Goal: Contribute content: Contribute content

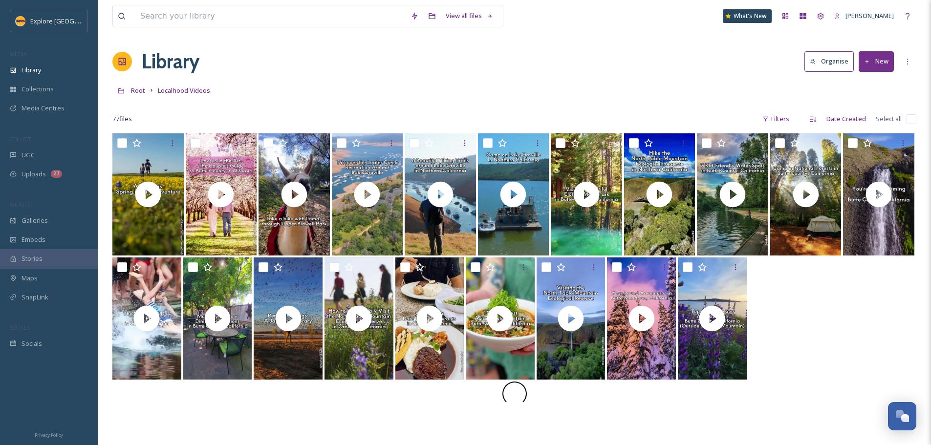
click at [881, 66] on button "New" at bounding box center [876, 61] width 35 height 20
click at [860, 88] on span "File Upload" at bounding box center [872, 84] width 32 height 9
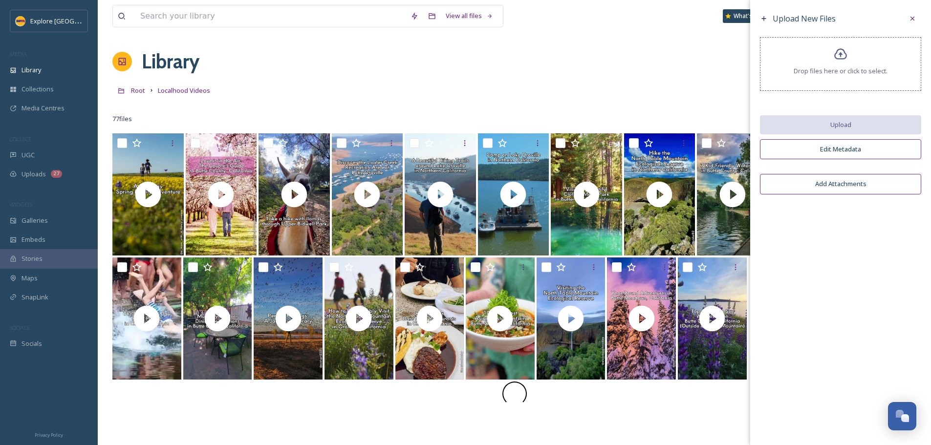
click at [849, 72] on span "Drop files here or click to select." at bounding box center [841, 70] width 94 height 9
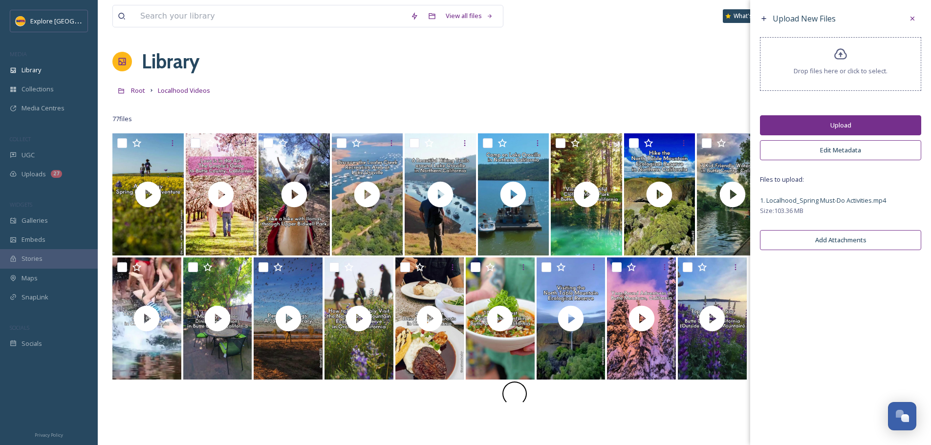
click at [800, 130] on button "Upload" at bounding box center [840, 125] width 161 height 20
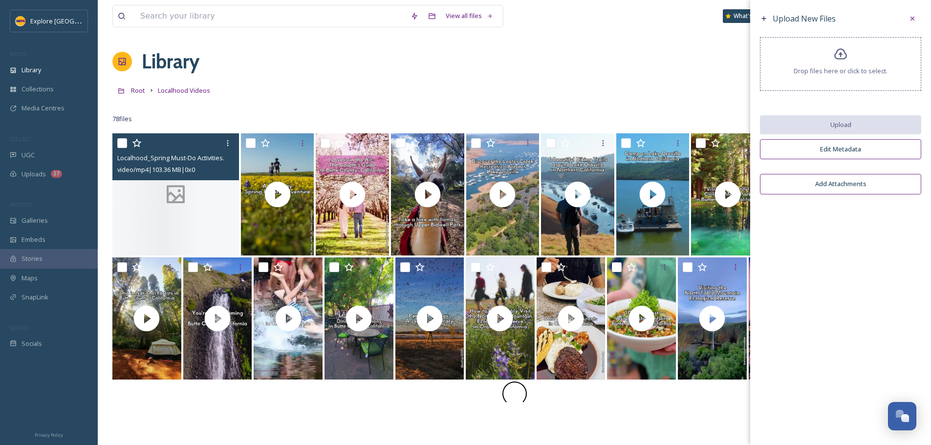
click at [208, 193] on div at bounding box center [175, 194] width 127 height 122
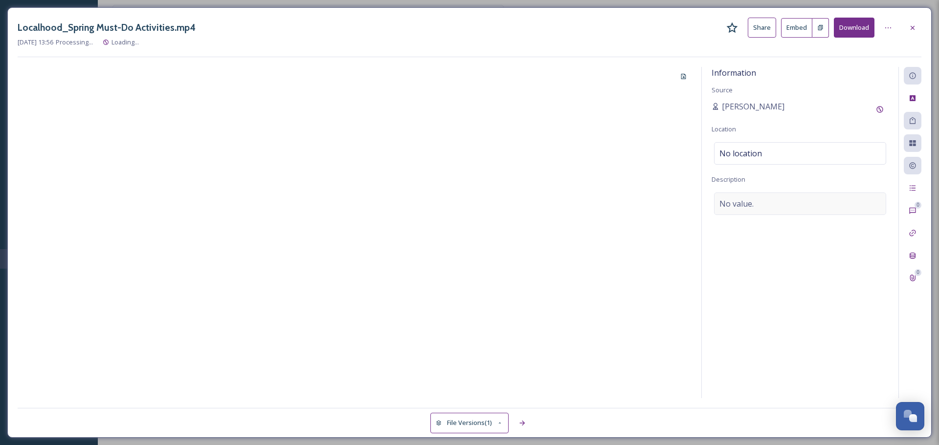
click at [756, 213] on div "No value." at bounding box center [800, 204] width 172 height 22
click at [759, 203] on textarea at bounding box center [799, 233] width 177 height 81
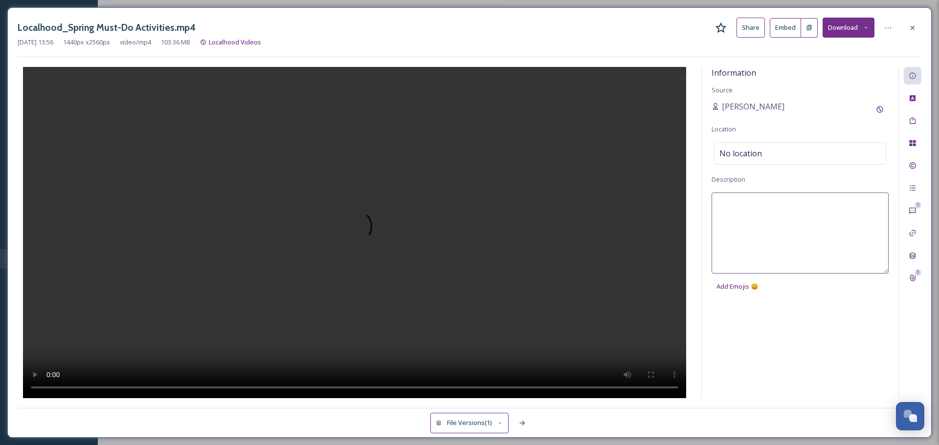
paste textarea "With generally clear skies and agreeable temperatures, spring in [GEOGRAPHIC_DA…"
type textarea "With generally clear skies and agreeable temperatures, spring in [GEOGRAPHIC_DA…"
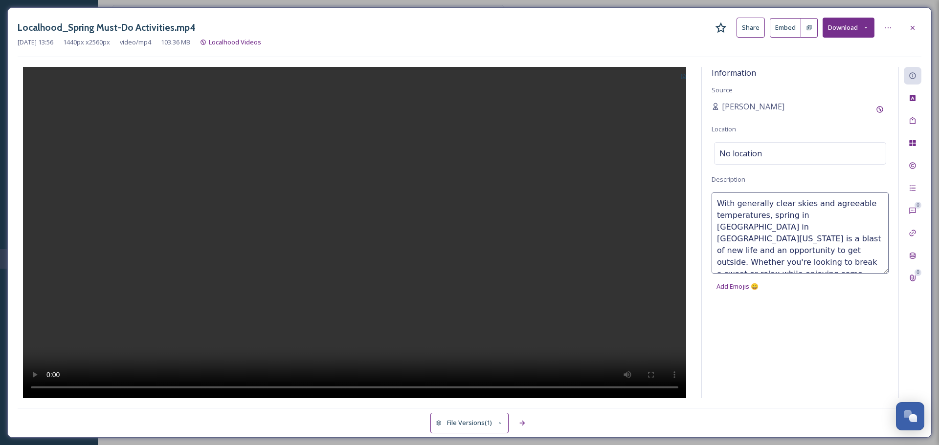
scroll to position [6, 0]
click at [760, 149] on span "No location" at bounding box center [740, 154] width 43 height 12
click at [760, 149] on input at bounding box center [799, 154] width 171 height 22
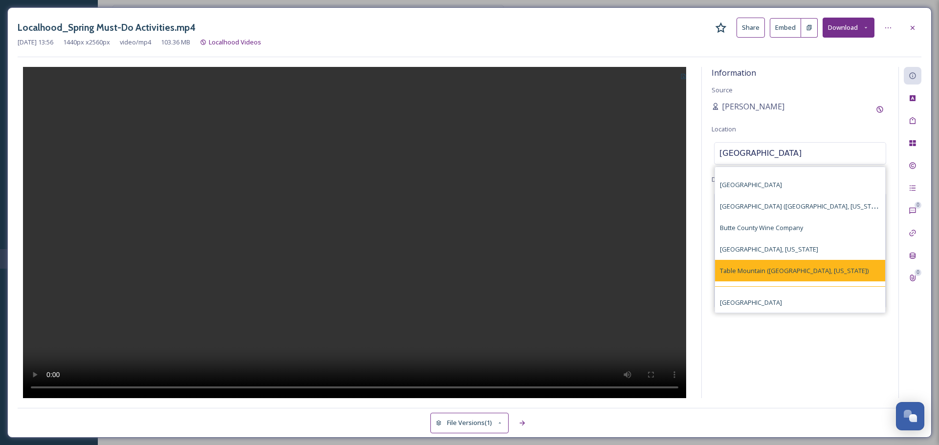
scroll to position [41, 0]
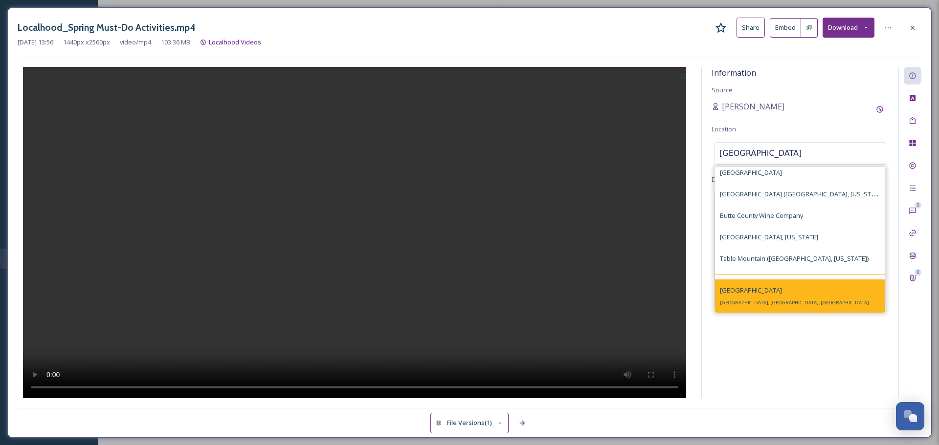
type input "[GEOGRAPHIC_DATA]"
click at [780, 295] on div "[GEOGRAPHIC_DATA], [GEOGRAPHIC_DATA], [GEOGRAPHIC_DATA]" at bounding box center [800, 296] width 170 height 33
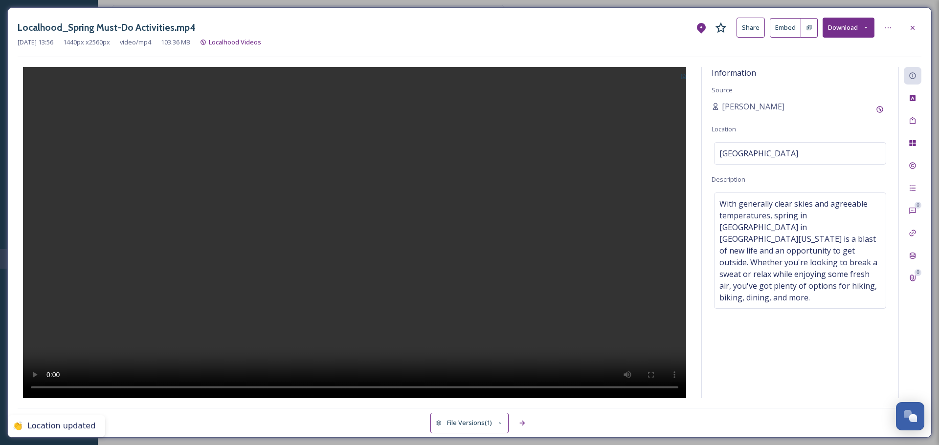
click at [683, 72] on button at bounding box center [683, 76] width 16 height 18
click at [660, 111] on div "Use Current Frame" at bounding box center [653, 118] width 75 height 19
click at [906, 27] on div at bounding box center [913, 28] width 18 height 18
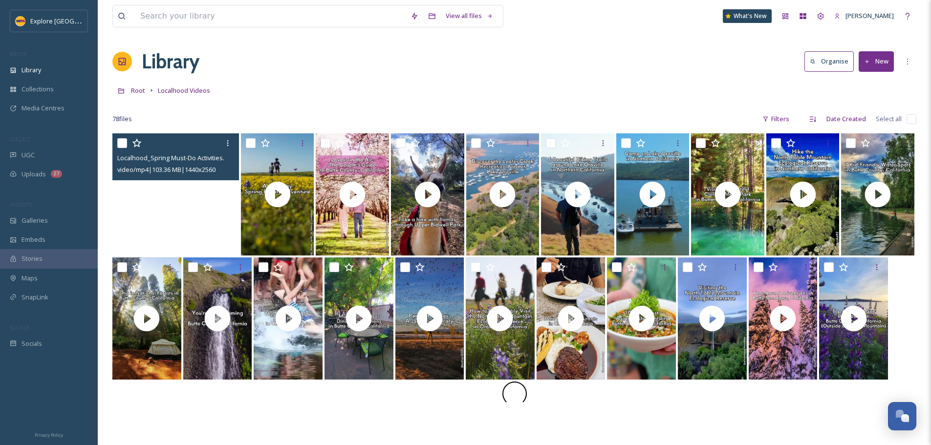
click at [218, 210] on video "Localhood_Spring Must-Do Activities.mp4" at bounding box center [175, 194] width 127 height 122
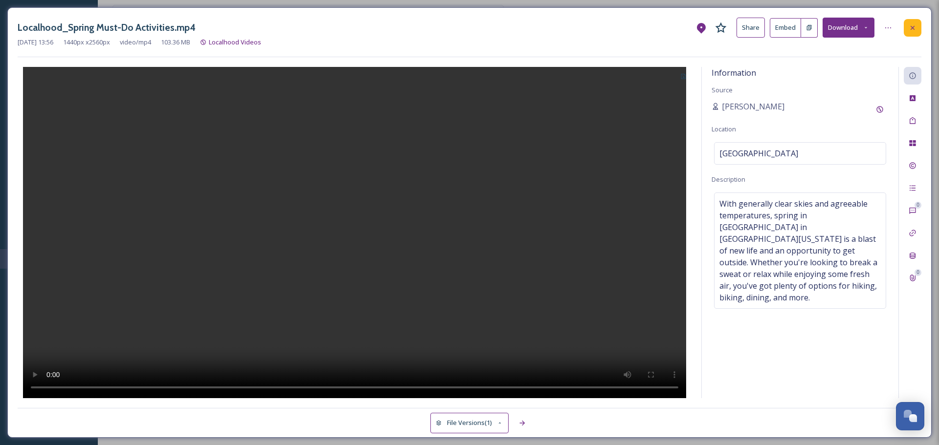
click at [912, 21] on div at bounding box center [913, 28] width 18 height 18
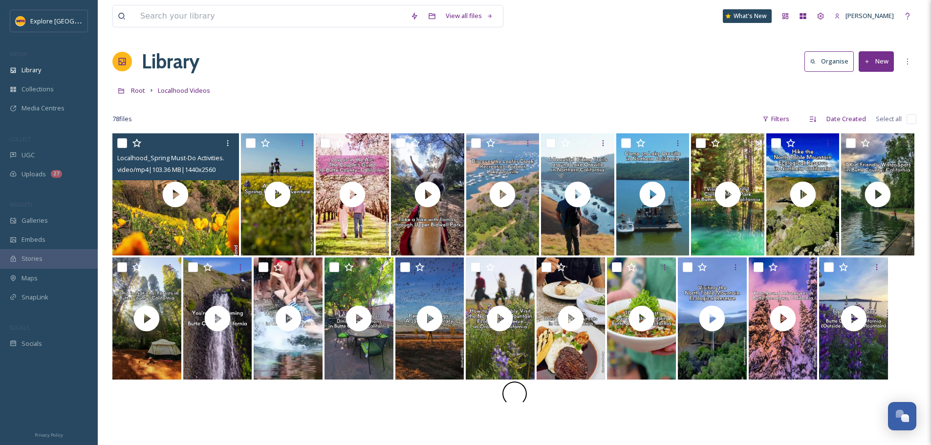
click at [122, 143] on input "checkbox" at bounding box center [122, 143] width 10 height 10
checkbox input "true"
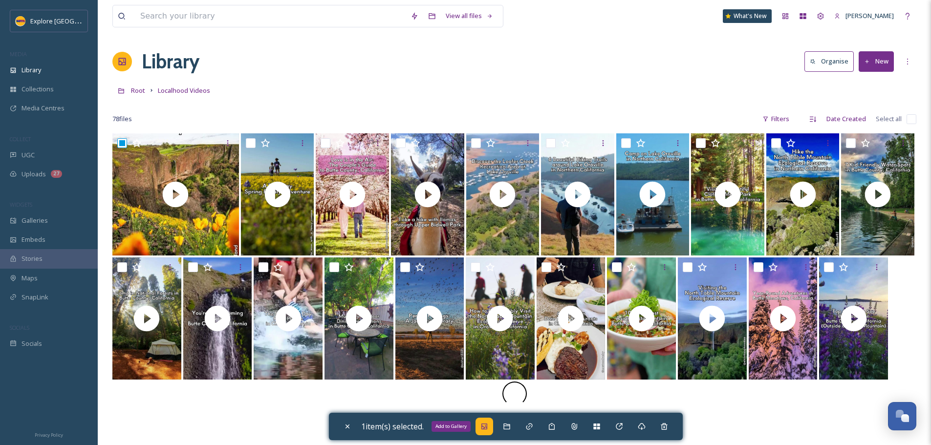
click at [493, 425] on div "Add to Gallery" at bounding box center [485, 427] width 18 height 18
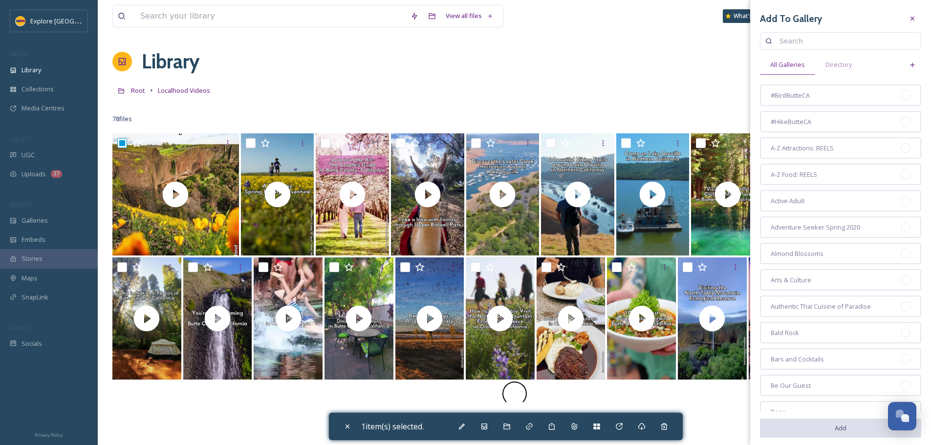
click at [825, 43] on input at bounding box center [845, 41] width 141 height 20
type input "spring"
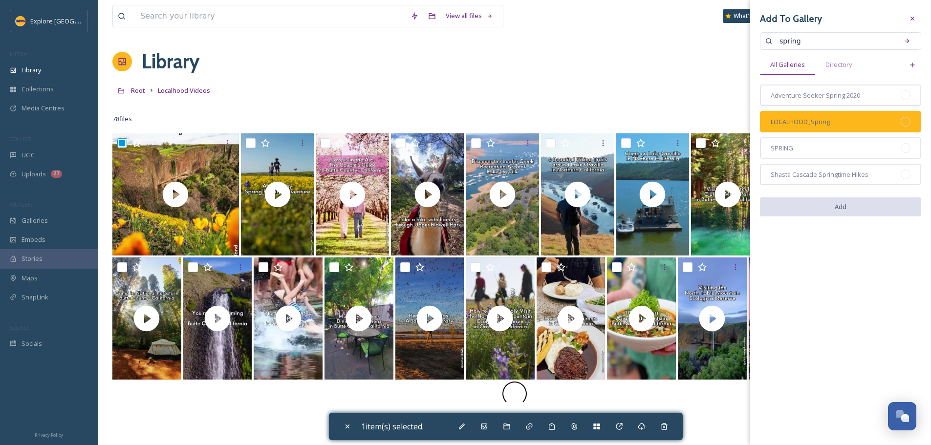
click at [903, 122] on div at bounding box center [906, 122] width 10 height 10
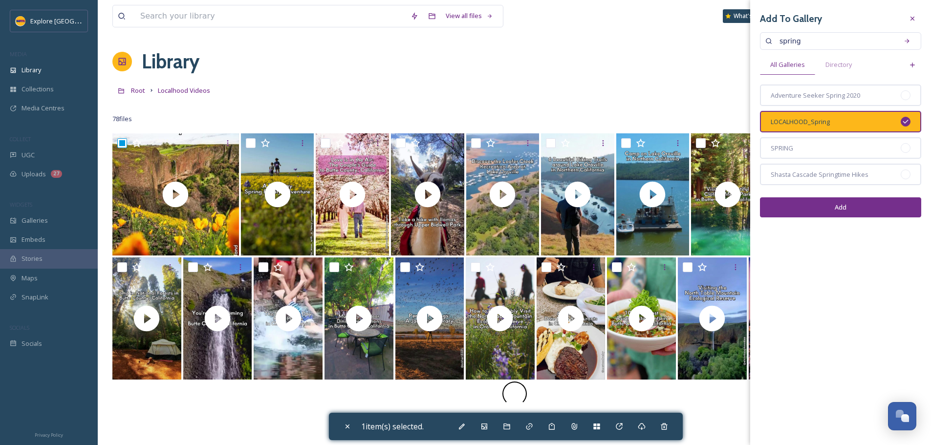
click at [865, 216] on button "Add" at bounding box center [840, 208] width 161 height 20
checkbox input "false"
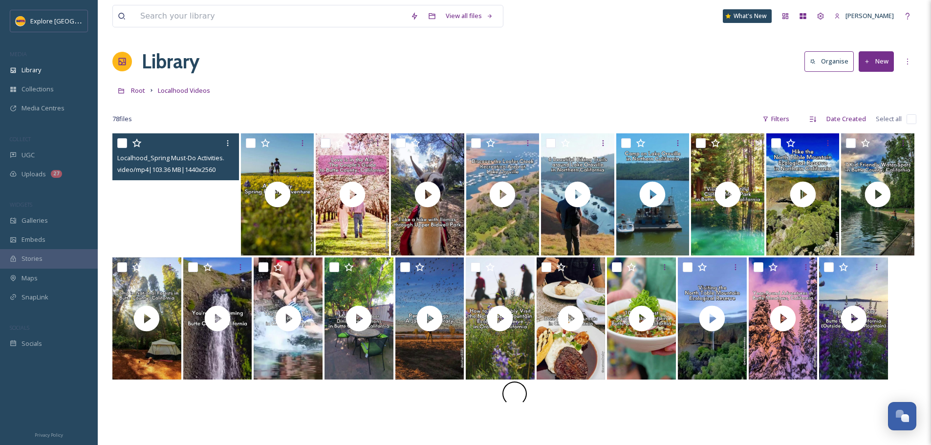
click at [211, 183] on video "Localhood_Spring Must-Do Activities.mp4" at bounding box center [175, 194] width 127 height 122
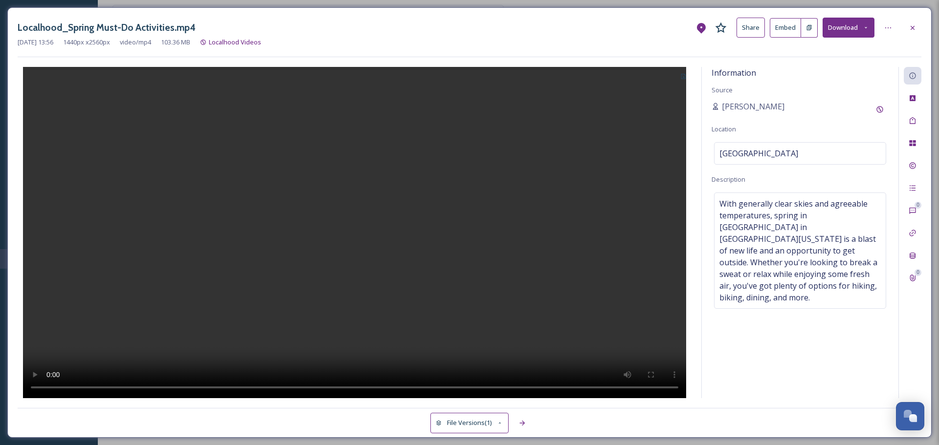
click at [807, 30] on icon at bounding box center [809, 27] width 6 height 6
click at [916, 28] on icon at bounding box center [912, 28] width 8 height 8
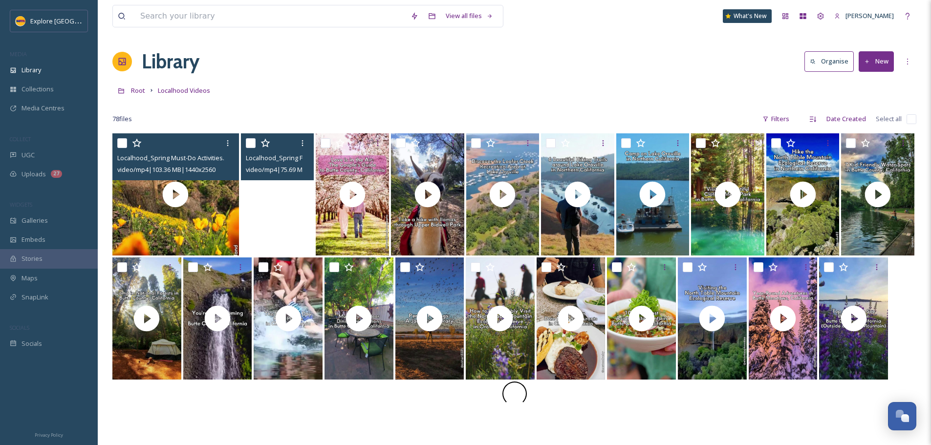
click at [266, 227] on video "Localhood_Spring Family Adventure.mp4" at bounding box center [277, 194] width 73 height 122
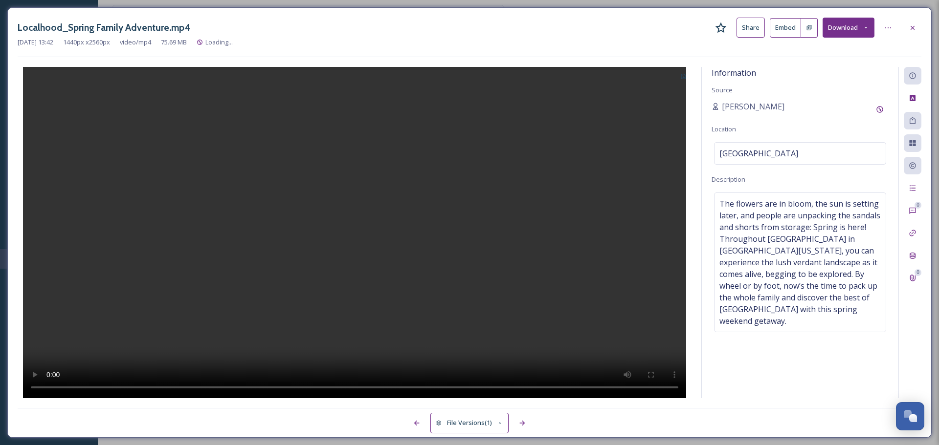
click at [812, 29] on icon at bounding box center [809, 27] width 6 height 6
